Goal: Task Accomplishment & Management: Use online tool/utility

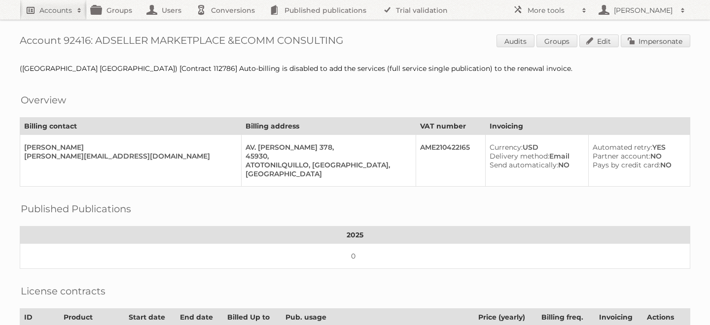
click at [50, 4] on link "Accounts" at bounding box center [53, 10] width 67 height 20
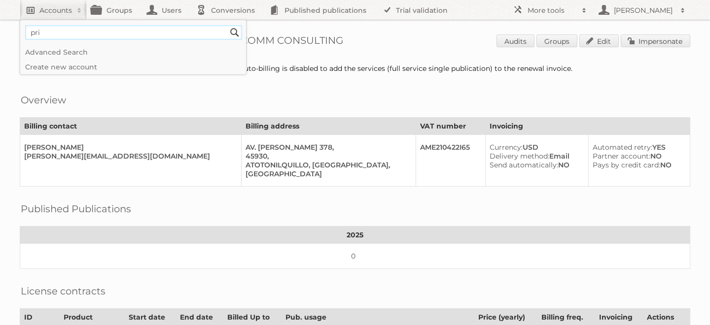
type input"] "price shoes"
click at [227, 25] on input "Search" at bounding box center [234, 32] width 15 height 15
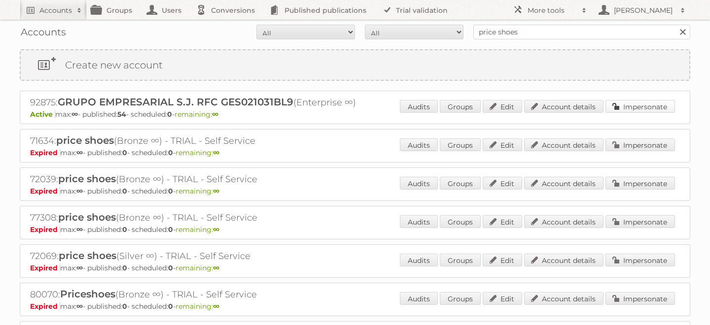
click at [645, 107] on link "Impersonate" at bounding box center [640, 106] width 70 height 13
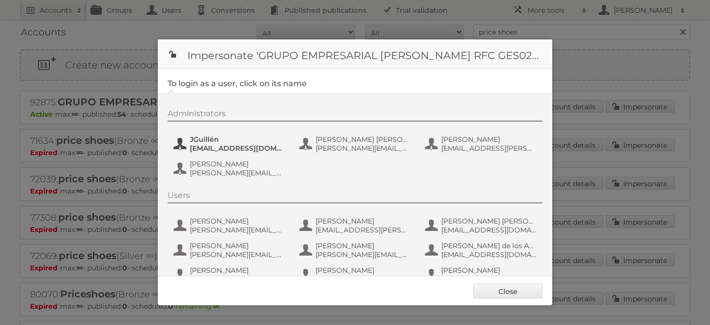
click at [217, 150] on span "[EMAIL_ADDRESS][DOMAIN_NAME]" at bounding box center [238, 148] width 96 height 9
